Goal: Transaction & Acquisition: Purchase product/service

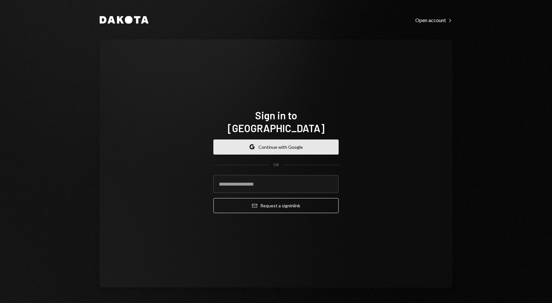
click at [276, 144] on button "Google Continue with Google" at bounding box center [275, 146] width 125 height 15
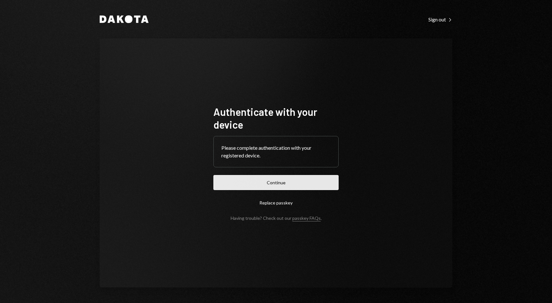
click at [278, 177] on button "Continue" at bounding box center [275, 182] width 125 height 15
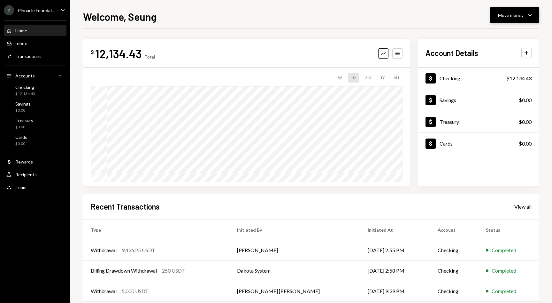
click at [513, 12] on div "Move money" at bounding box center [511, 15] width 26 height 7
click at [495, 60] on div "Deposit" at bounding box center [509, 63] width 47 height 7
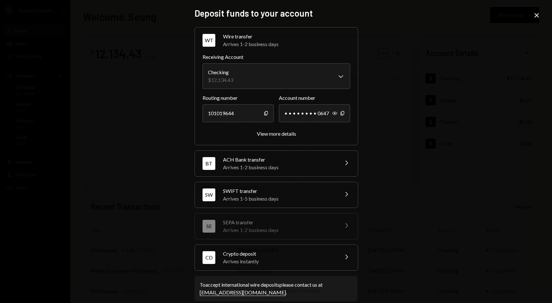
click at [293, 257] on div "Arrives instantly" at bounding box center [279, 261] width 112 height 8
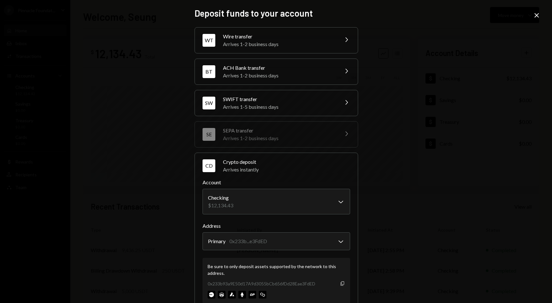
click at [341, 285] on icon "button" at bounding box center [343, 283] width 4 height 4
click at [534, 16] on icon "Close" at bounding box center [537, 16] width 8 height 8
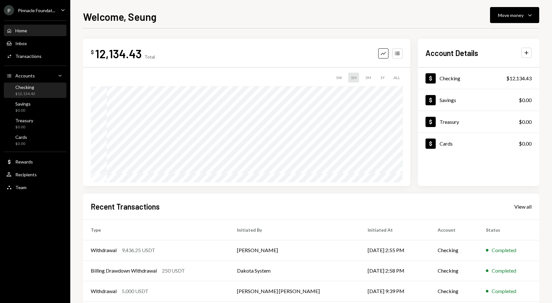
click at [23, 87] on div "Checking" at bounding box center [25, 86] width 20 height 5
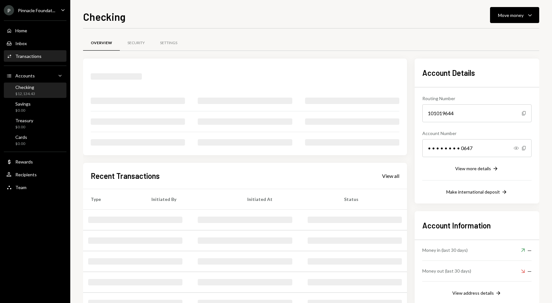
click at [32, 56] on div "Transactions" at bounding box center [28, 55] width 26 height 5
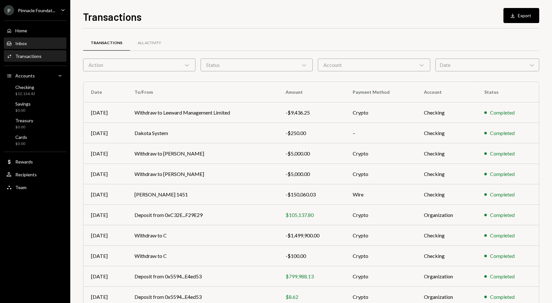
click at [22, 42] on div "Inbox" at bounding box center [21, 43] width 12 height 5
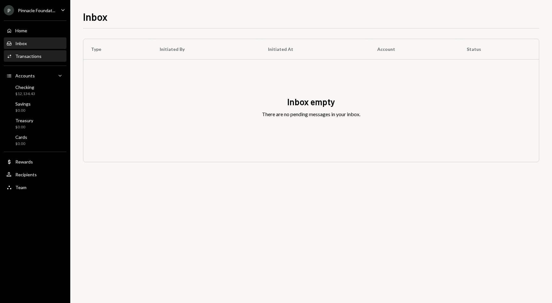
click at [20, 55] on div "Transactions" at bounding box center [28, 55] width 26 height 5
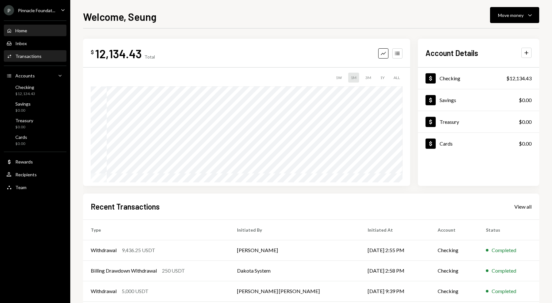
click at [37, 50] on link "Activities Transactions" at bounding box center [35, 56] width 63 height 12
click at [26, 59] on div "Activities Transactions" at bounding box center [35, 56] width 58 height 11
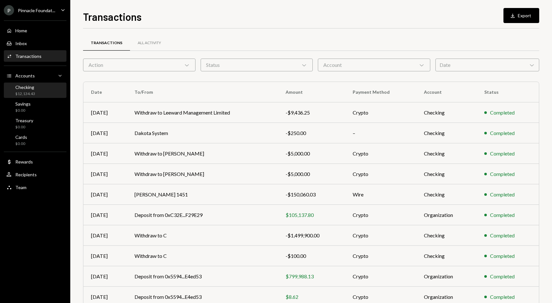
click at [34, 92] on div "$12,134.43" at bounding box center [25, 93] width 20 height 5
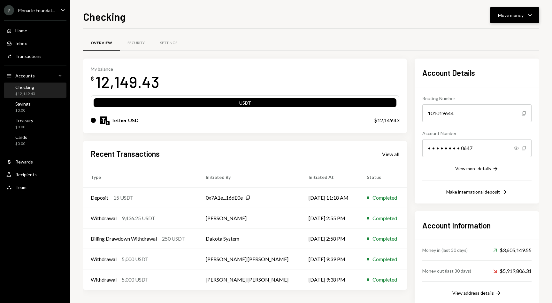
click at [517, 17] on div "Move money" at bounding box center [511, 15] width 26 height 7
click at [494, 64] on div "Deposit" at bounding box center [509, 63] width 47 height 7
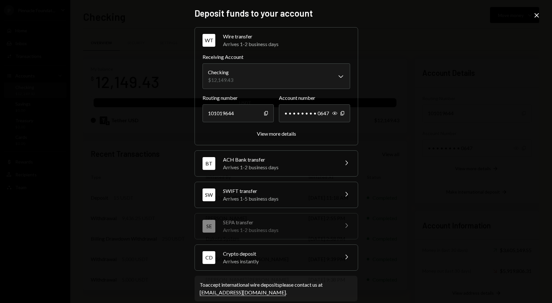
click at [301, 265] on div "CD Crypto deposit Arrives instantly Chevron Right" at bounding box center [276, 257] width 163 height 26
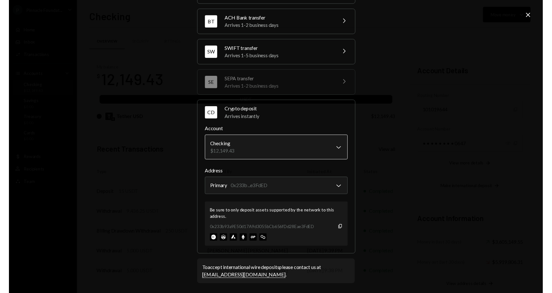
scroll to position [49, 0]
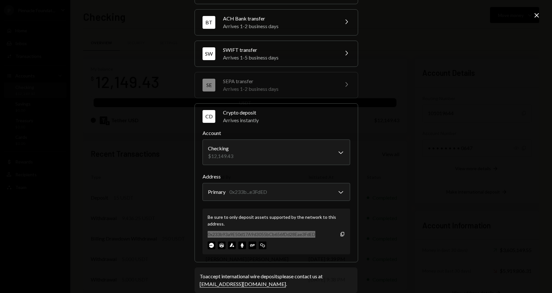
click at [421, 99] on div "**********" at bounding box center [276, 146] width 552 height 293
click at [541, 15] on div "**********" at bounding box center [276, 146] width 552 height 293
click at [538, 15] on icon "Close" at bounding box center [537, 16] width 8 height 8
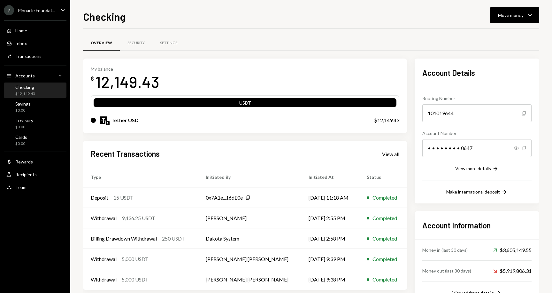
click at [31, 86] on div "Checking" at bounding box center [25, 86] width 20 height 5
click at [29, 65] on div "Home Home Inbox Inbox Activities Transactions Accounts Accounts Caret Down Chec…" at bounding box center [35, 105] width 70 height 177
click at [29, 53] on div "Activities Transactions" at bounding box center [35, 56] width 58 height 11
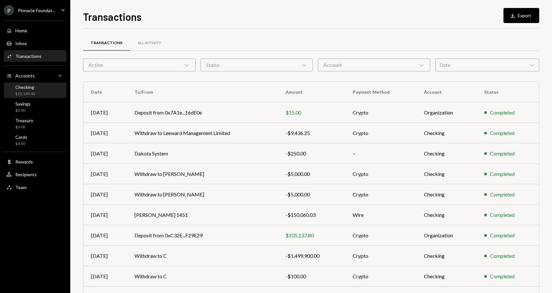
click at [35, 93] on div "Checking $12,149.43" at bounding box center [35, 90] width 58 height 12
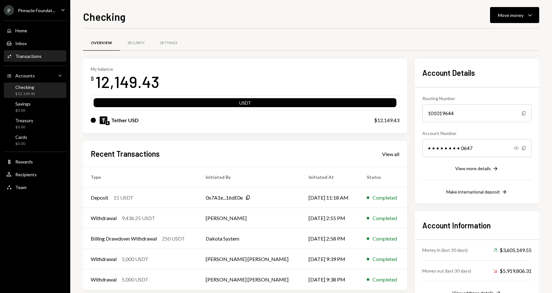
click at [33, 57] on div "Transactions" at bounding box center [28, 55] width 26 height 5
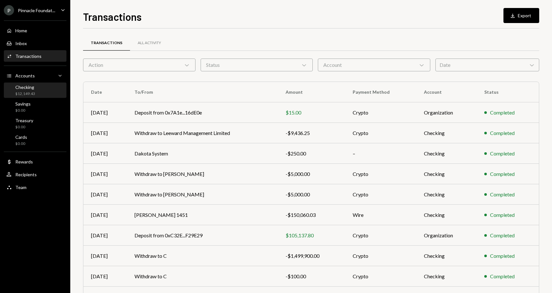
click at [25, 84] on div "Checking" at bounding box center [25, 86] width 20 height 5
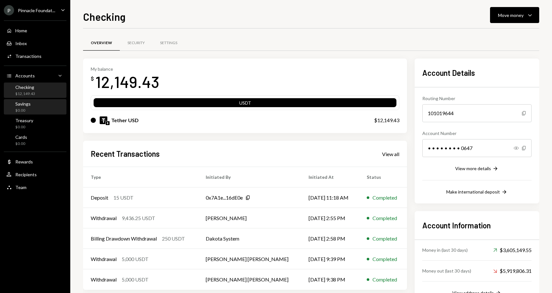
click at [24, 113] on div "Savings $0.00" at bounding box center [35, 107] width 58 height 15
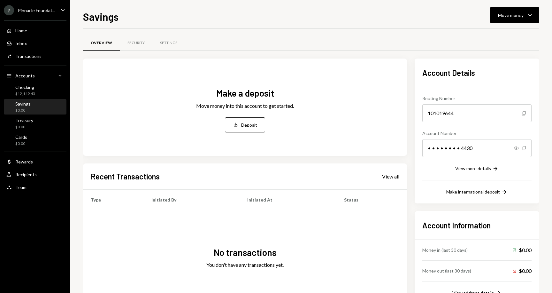
click at [28, 100] on div "Savings $0.00" at bounding box center [35, 107] width 58 height 15
click at [33, 89] on div "Checking" at bounding box center [25, 86] width 20 height 5
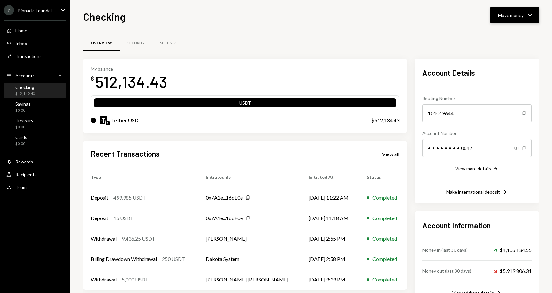
click at [522, 11] on button "Move money Caret Down" at bounding box center [514, 15] width 49 height 16
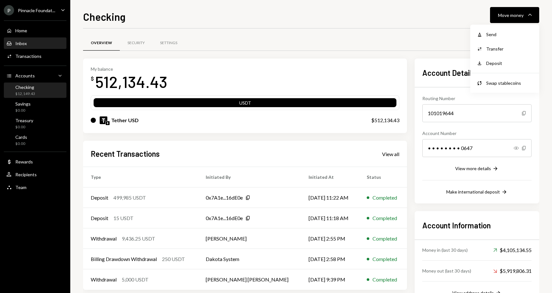
click at [20, 38] on div "Inbox Inbox" at bounding box center [35, 43] width 58 height 11
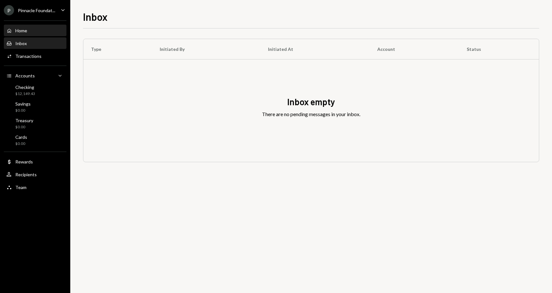
click at [26, 32] on div "Home" at bounding box center [21, 30] width 12 height 5
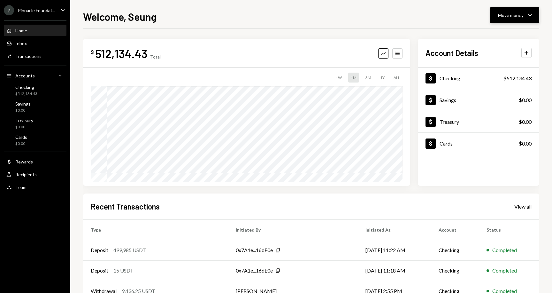
click at [537, 9] on button "Move money Caret Down" at bounding box center [514, 15] width 49 height 16
click at [495, 32] on div "Send" at bounding box center [509, 34] width 47 height 7
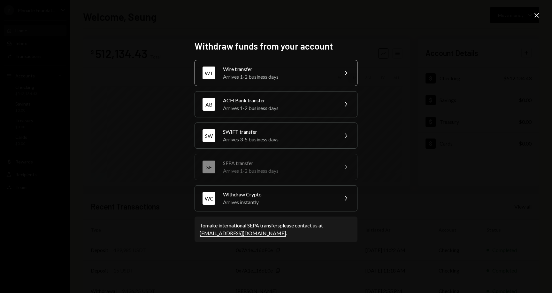
click at [346, 76] on icon "Chevron Right" at bounding box center [346, 73] width 8 height 8
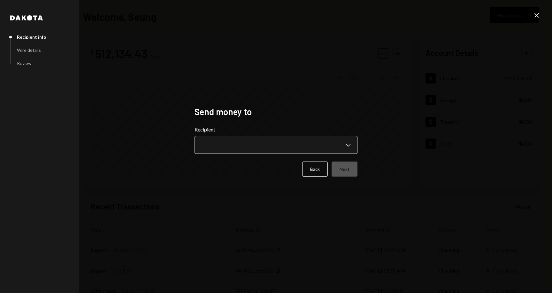
click at [298, 138] on body "**********" at bounding box center [276, 146] width 552 height 293
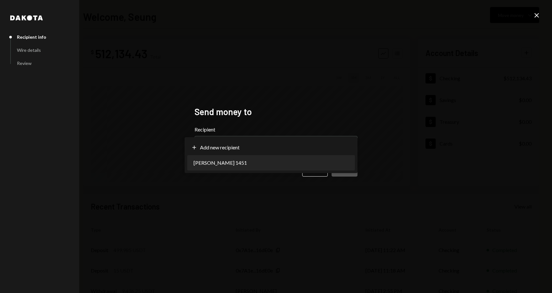
select select "**********"
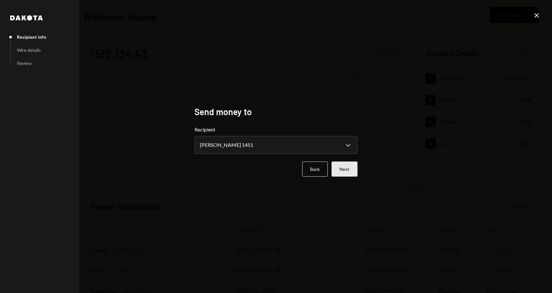
click at [346, 174] on button "Next" at bounding box center [345, 168] width 26 height 15
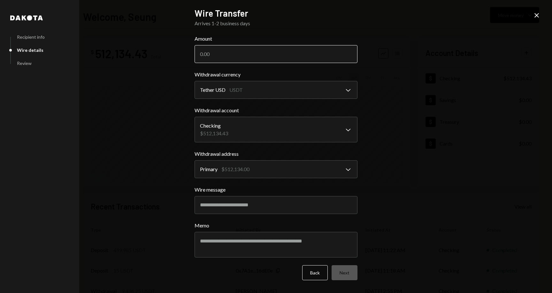
click at [248, 58] on input "Amount" at bounding box center [276, 54] width 163 height 18
type input "500000"
click at [242, 206] on input "Wire message" at bounding box center [276, 205] width 163 height 18
type input "*******"
click at [234, 244] on textarea "Memo" at bounding box center [276, 245] width 163 height 26
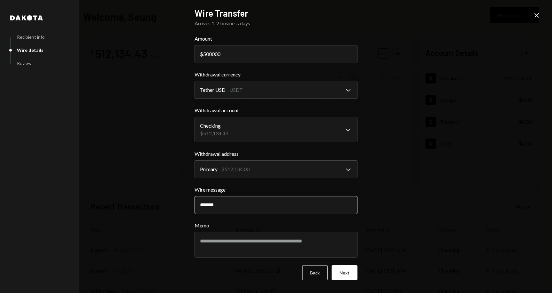
click at [253, 208] on input "*******" at bounding box center [276, 205] width 163 height 18
click at [251, 247] on textarea "Memo" at bounding box center [276, 245] width 163 height 26
paste textarea "*******"
type textarea "*******"
click at [347, 271] on button "Next" at bounding box center [345, 272] width 26 height 15
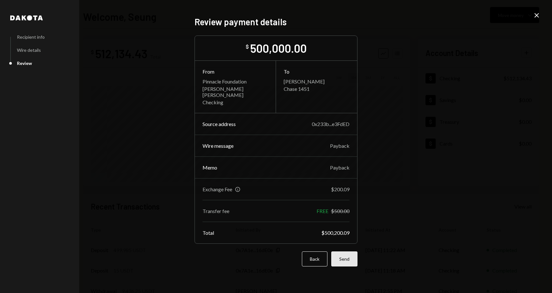
click at [339, 252] on button "Send" at bounding box center [344, 258] width 26 height 15
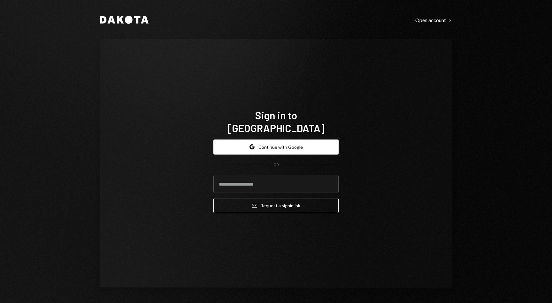
click at [386, 105] on div "Sign in to [GEOGRAPHIC_DATA] Google Continue with Google OR Email Request a sig…" at bounding box center [276, 163] width 353 height 248
